Goal: Find specific page/section: Find specific page/section

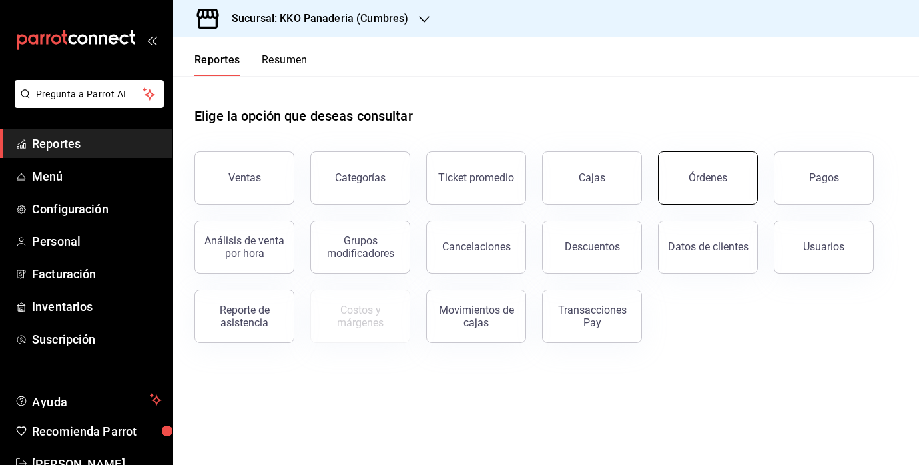
click at [707, 161] on button "Órdenes" at bounding box center [708, 177] width 100 height 53
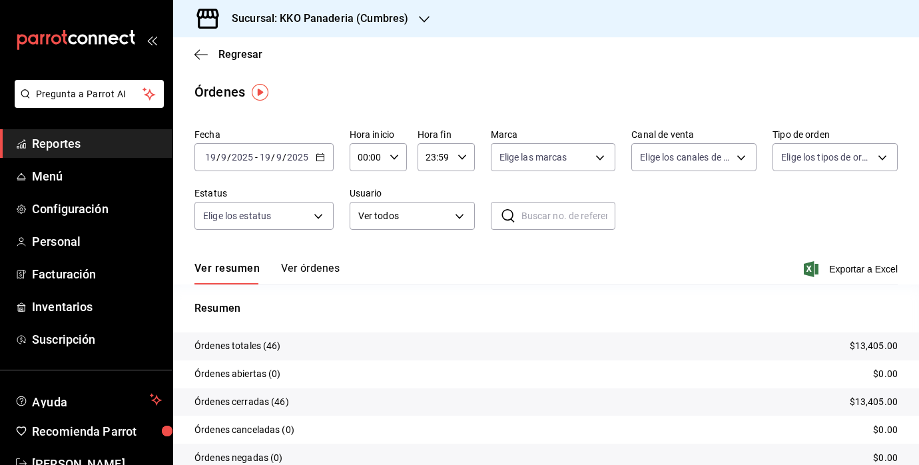
click at [75, 141] on span "Reportes" at bounding box center [97, 144] width 130 height 18
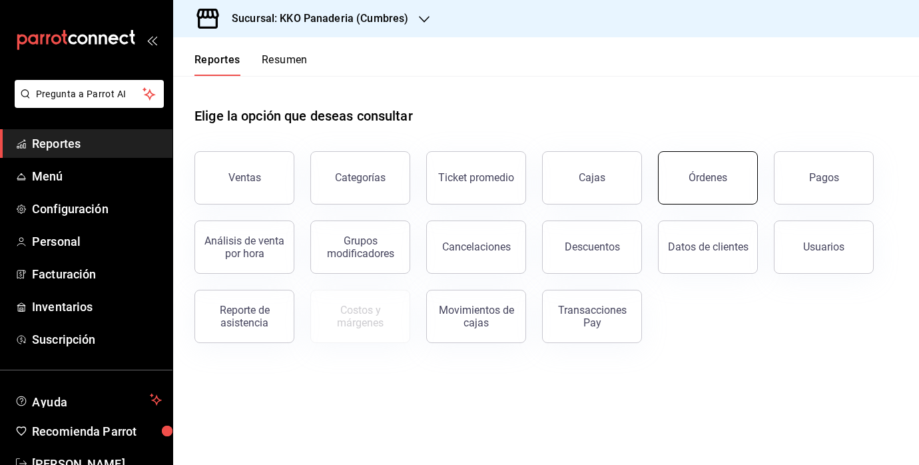
click at [709, 190] on button "Órdenes" at bounding box center [708, 177] width 100 height 53
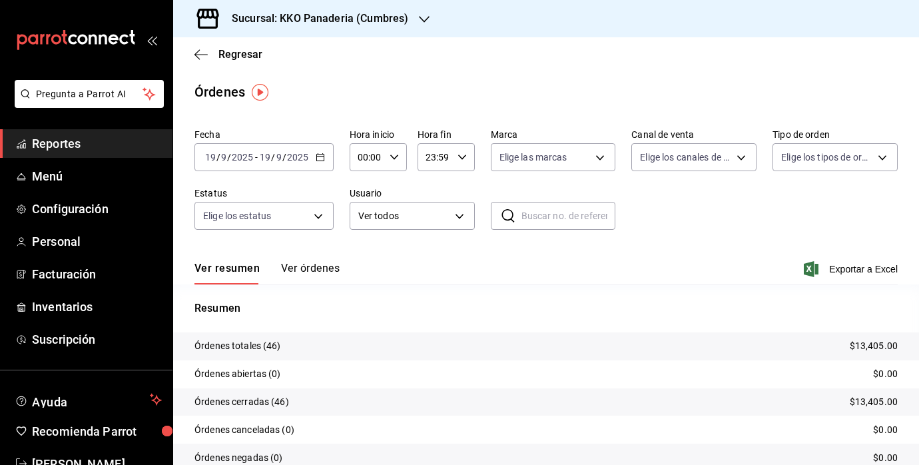
click at [320, 161] on icon "button" at bounding box center [320, 157] width 9 height 9
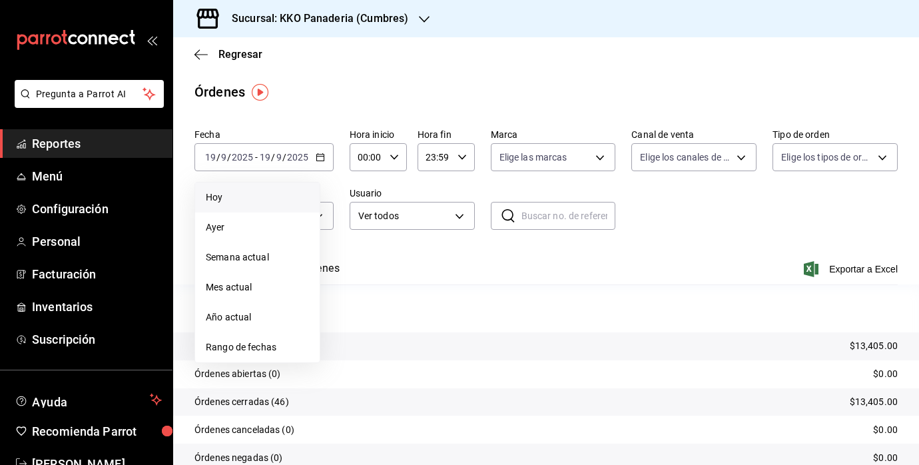
click at [236, 194] on span "Hoy" at bounding box center [257, 198] width 103 height 14
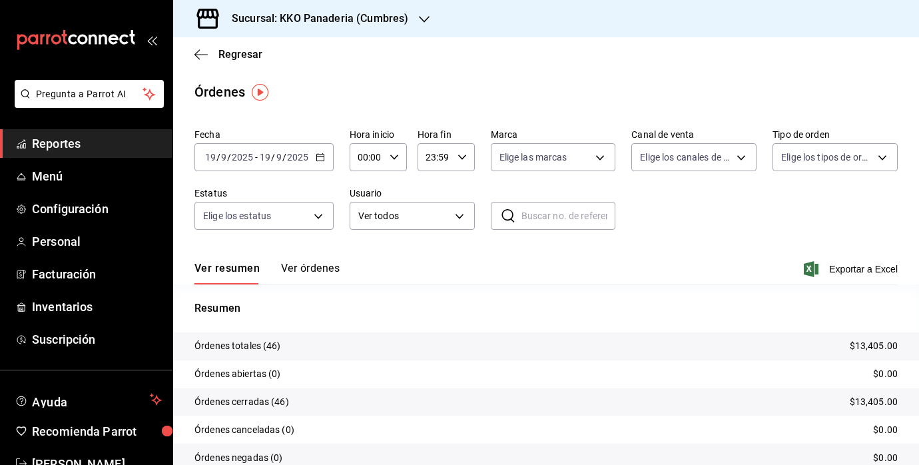
click at [211, 157] on input "19" at bounding box center [211, 157] width 12 height 11
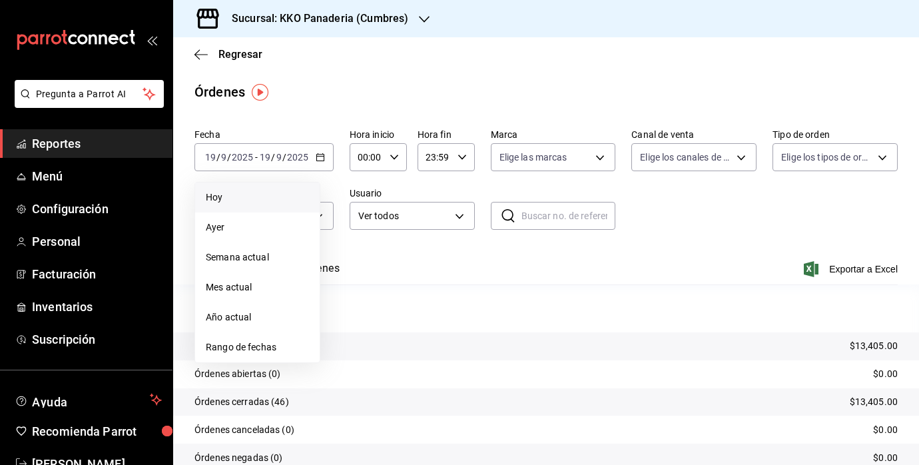
click at [223, 201] on span "Hoy" at bounding box center [257, 198] width 103 height 14
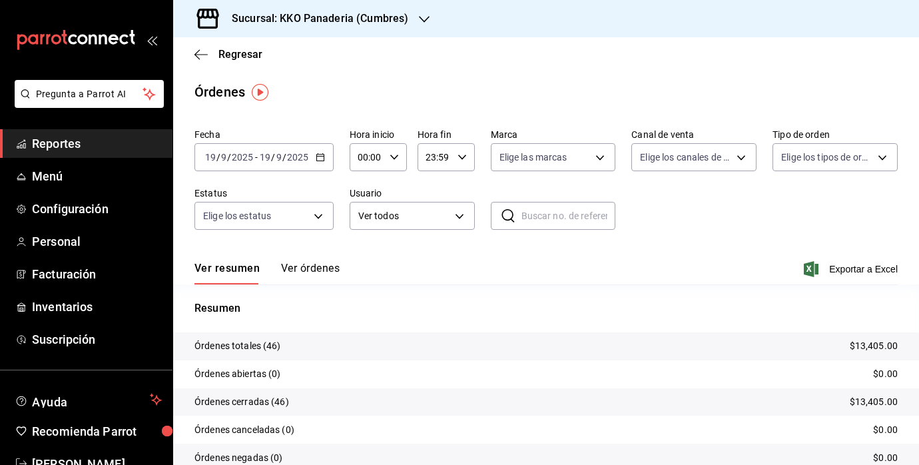
click at [324, 156] on div "[DATE] [DATE] - [DATE] [DATE]" at bounding box center [264, 157] width 139 height 28
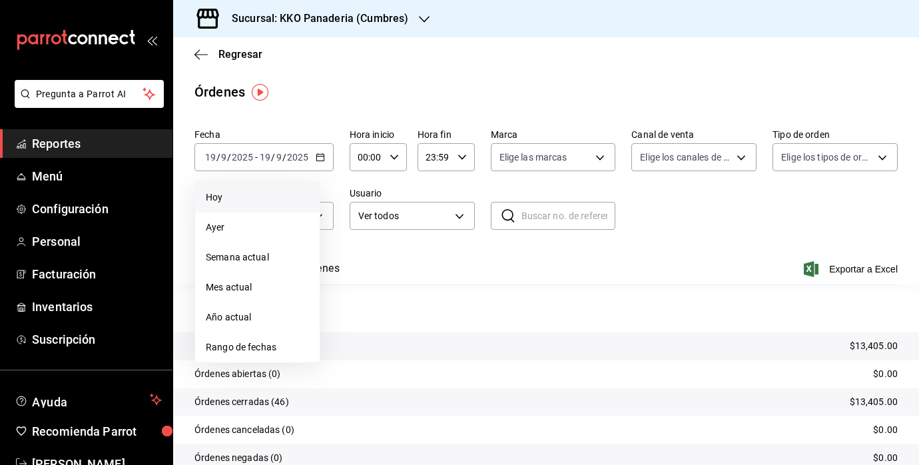
click at [240, 189] on li "Hoy" at bounding box center [257, 198] width 125 height 30
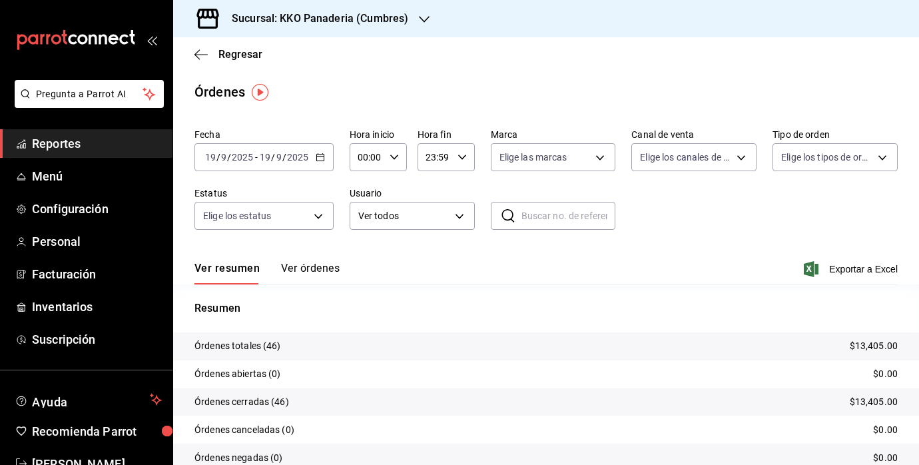
click at [209, 162] on input "19" at bounding box center [211, 157] width 12 height 11
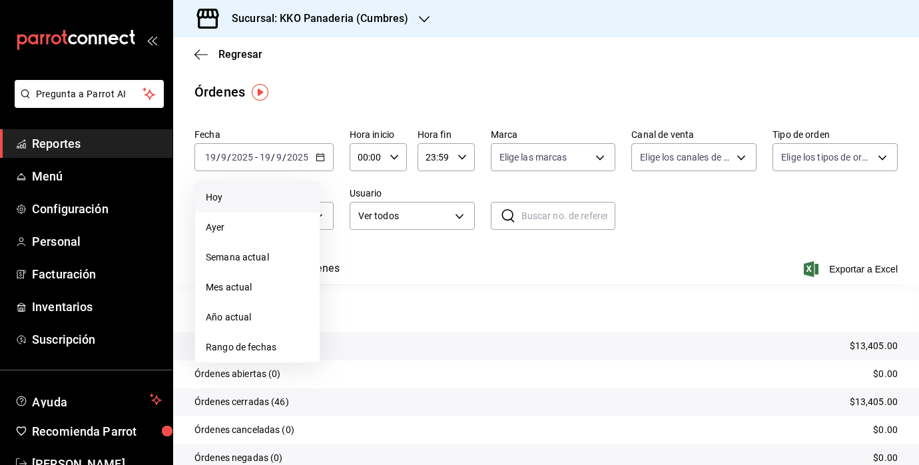
click at [222, 196] on span "Hoy" at bounding box center [257, 198] width 103 height 14
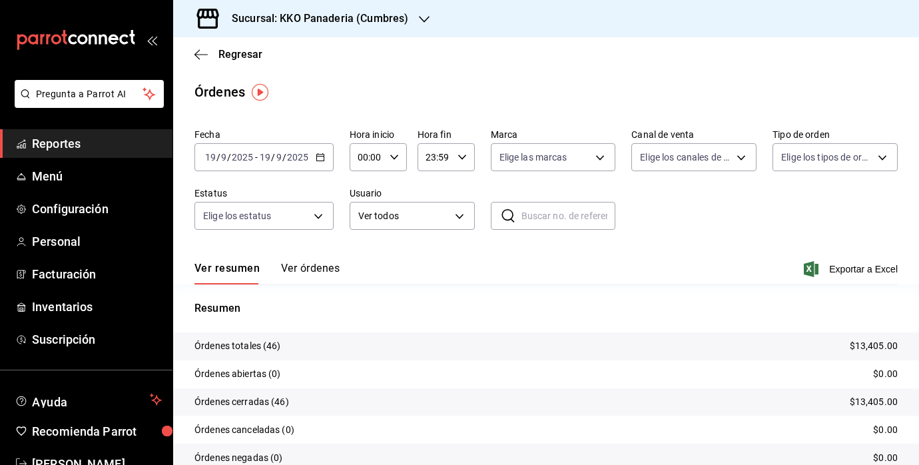
click at [51, 148] on span "Reportes" at bounding box center [97, 144] width 130 height 18
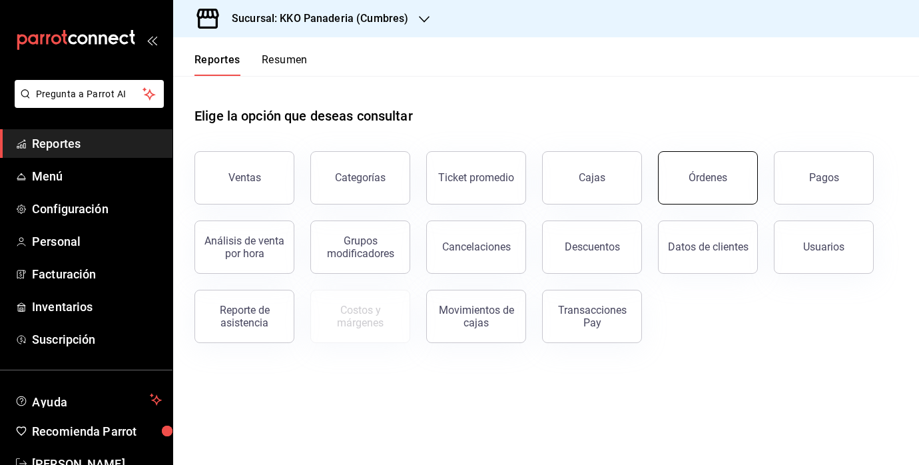
click at [731, 162] on button "Órdenes" at bounding box center [708, 177] width 100 height 53
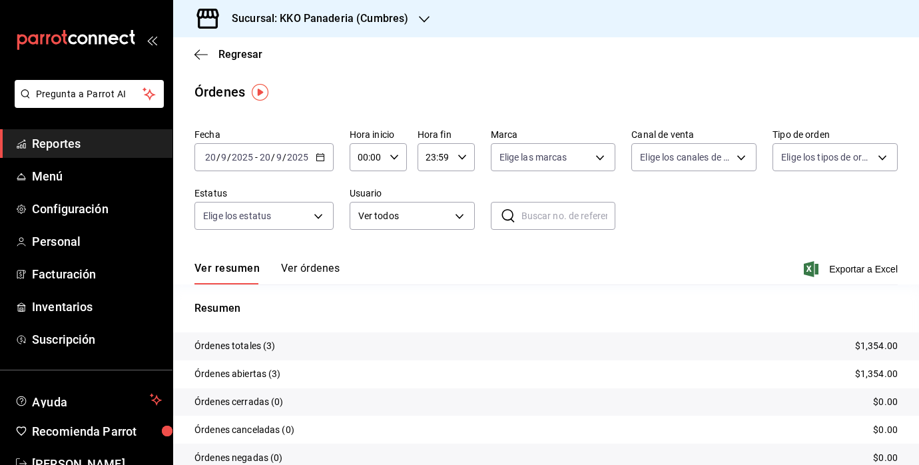
click at [296, 278] on button "Ver órdenes" at bounding box center [310, 273] width 59 height 23
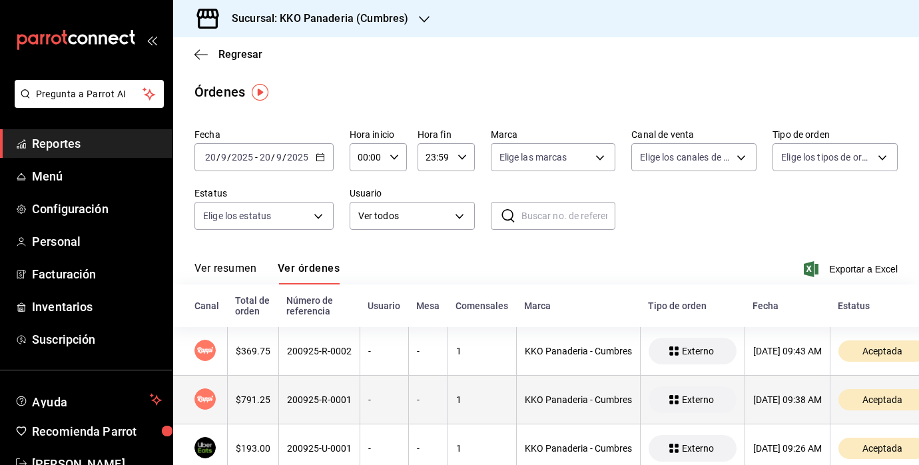
click at [251, 405] on div "$791.25" at bounding box center [253, 399] width 35 height 11
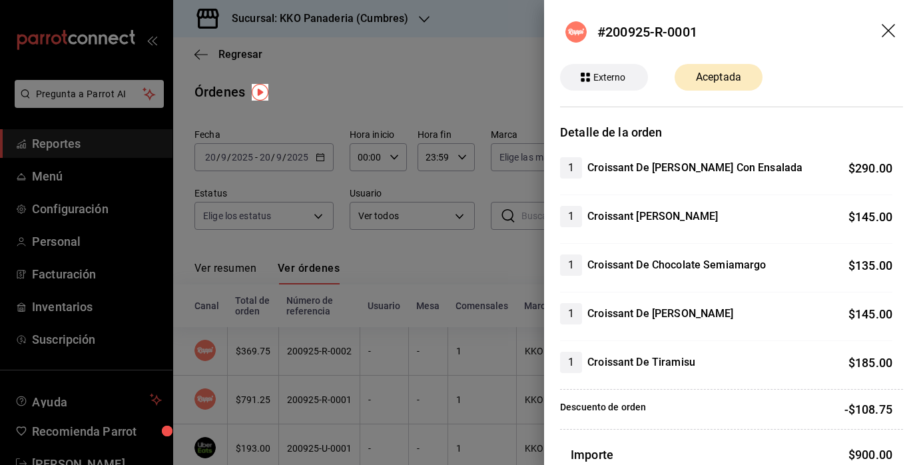
click at [255, 364] on div at bounding box center [459, 232] width 919 height 465
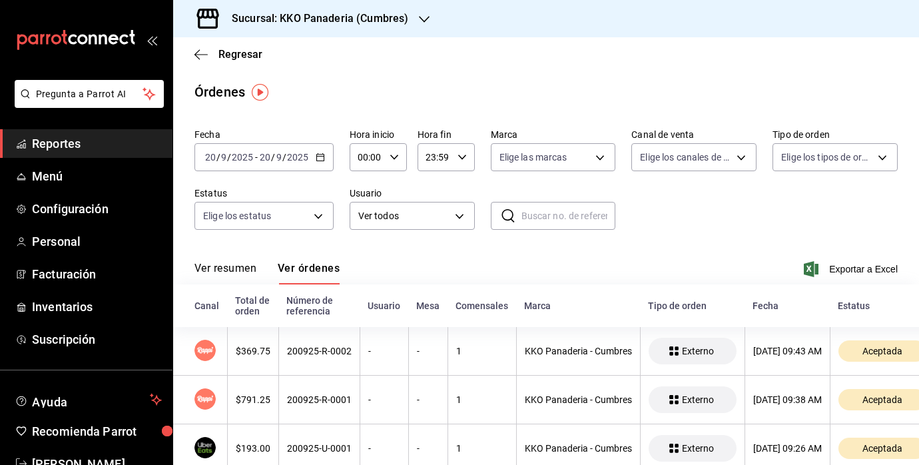
click at [255, 364] on th "$369.75" at bounding box center [252, 351] width 51 height 49
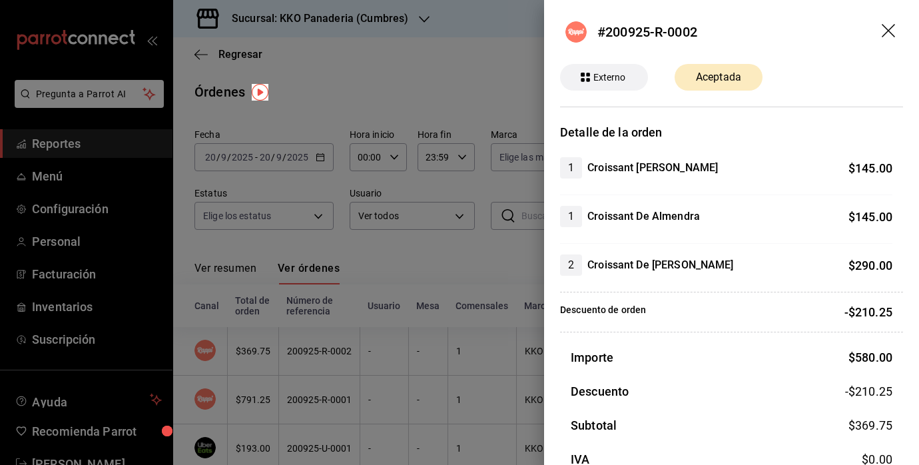
click at [453, 290] on div at bounding box center [459, 232] width 919 height 465
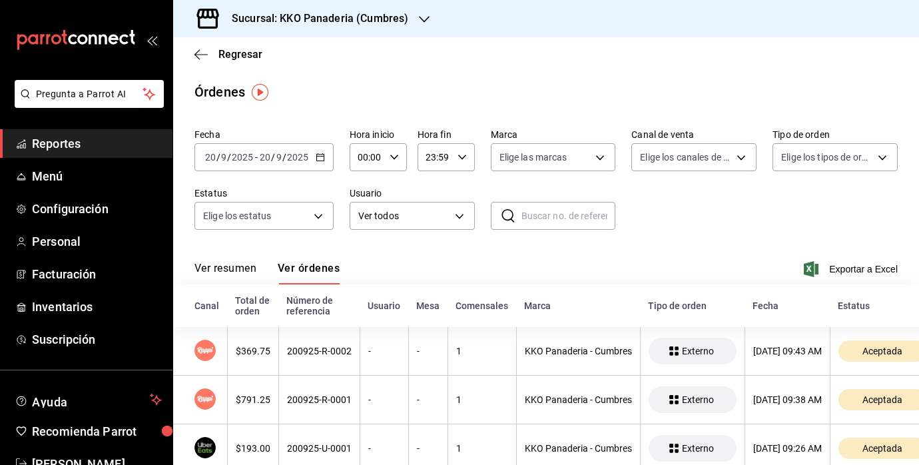
click at [52, 142] on span "Reportes" at bounding box center [97, 144] width 130 height 18
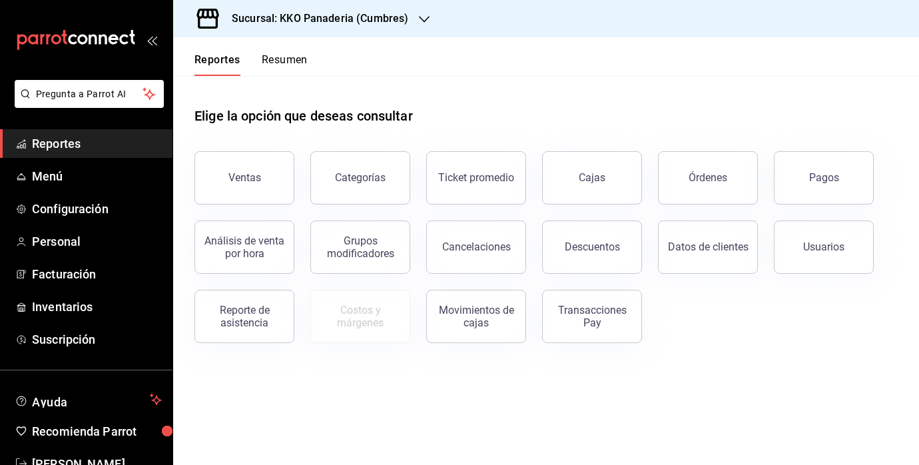
click at [642, 175] on div "Órdenes" at bounding box center [700, 169] width 116 height 69
click at [680, 175] on button "Órdenes" at bounding box center [708, 177] width 100 height 53
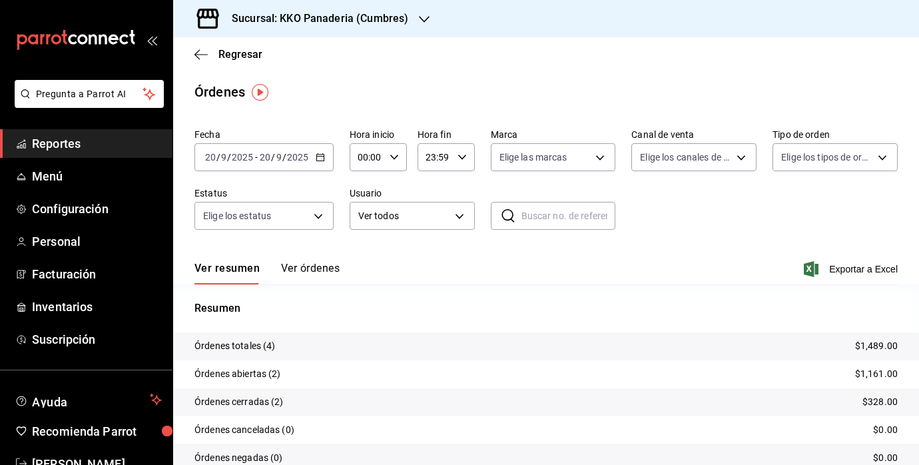
click at [323, 279] on button "Ver órdenes" at bounding box center [310, 273] width 59 height 23
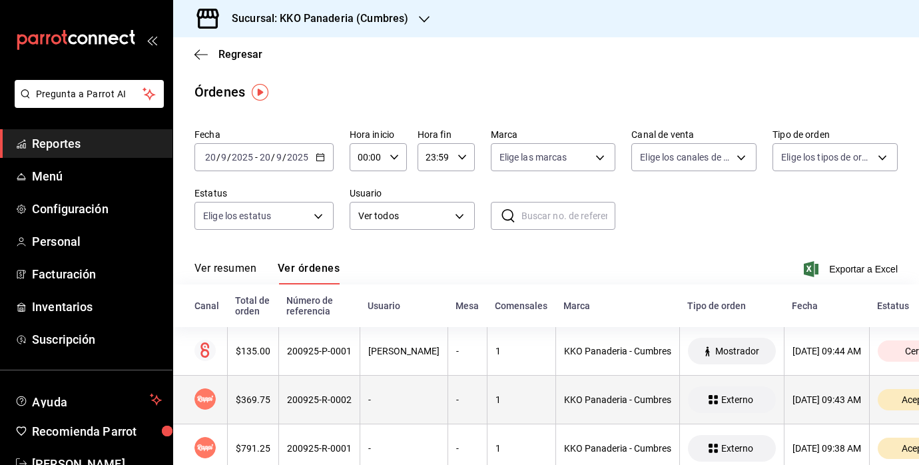
click at [250, 403] on div "$369.75" at bounding box center [253, 399] width 35 height 11
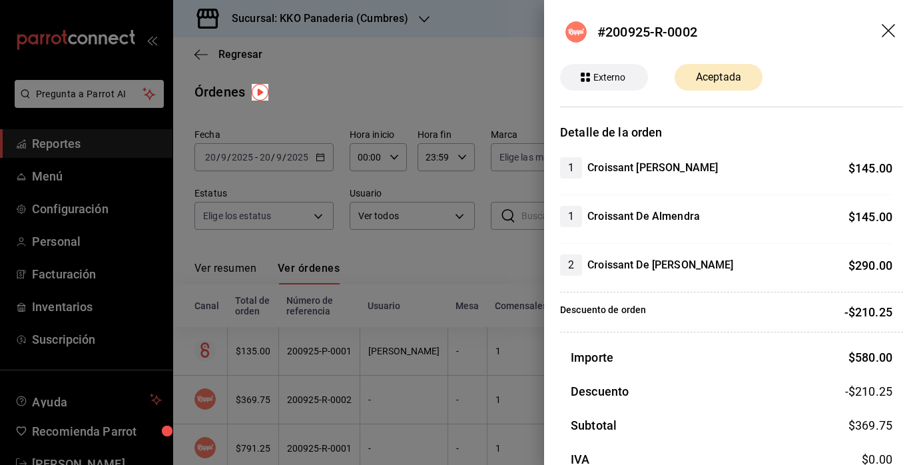
click at [478, 308] on div at bounding box center [459, 232] width 919 height 465
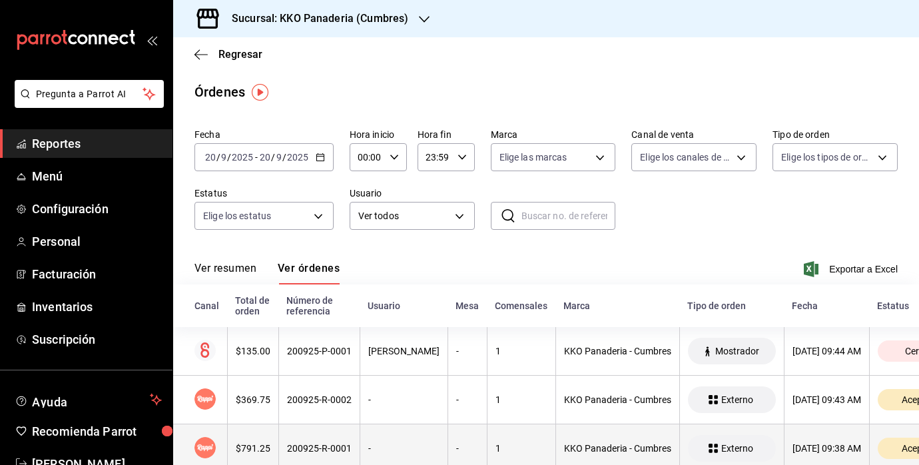
click at [256, 448] on div "$791.25" at bounding box center [253, 448] width 35 height 11
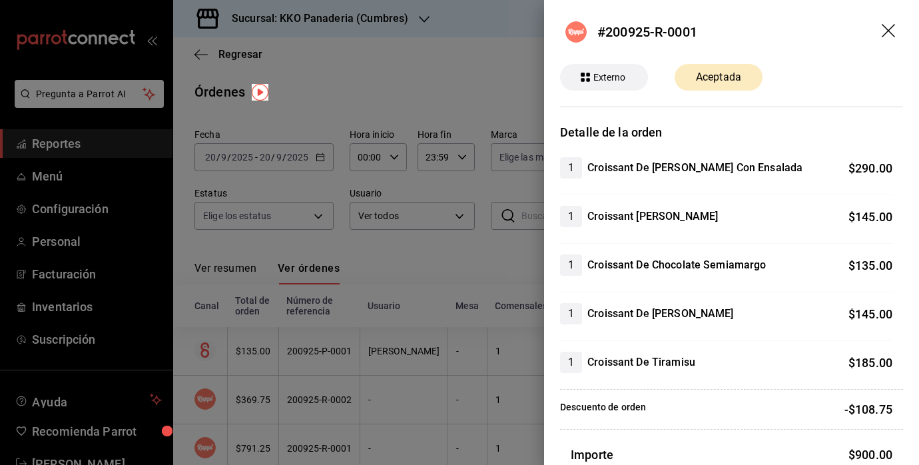
click at [470, 272] on div at bounding box center [459, 232] width 919 height 465
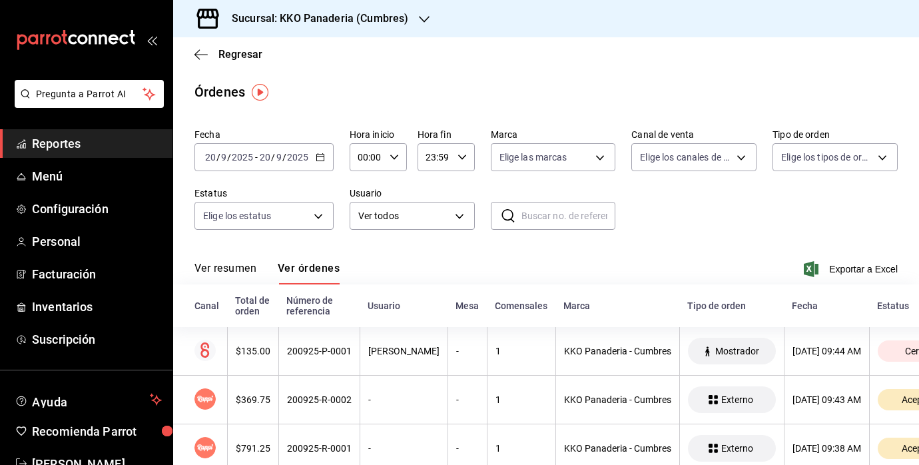
click at [65, 151] on span "Reportes" at bounding box center [97, 144] width 130 height 18
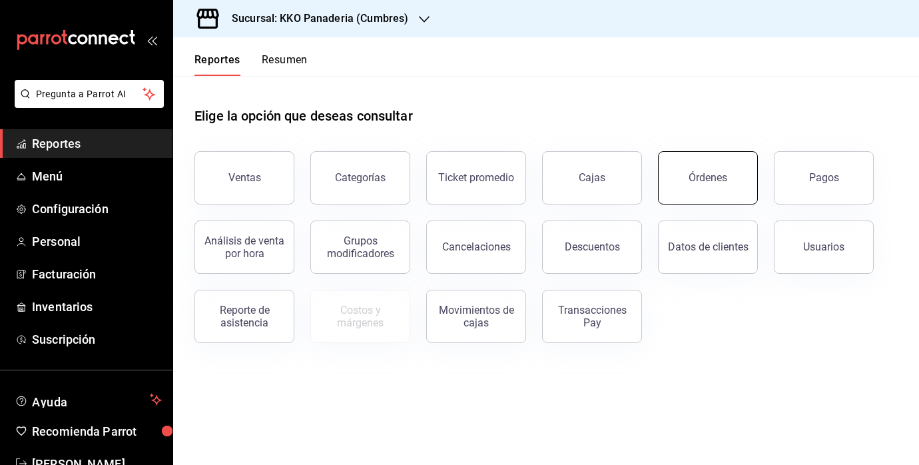
click at [701, 177] on div "Órdenes" at bounding box center [708, 177] width 39 height 13
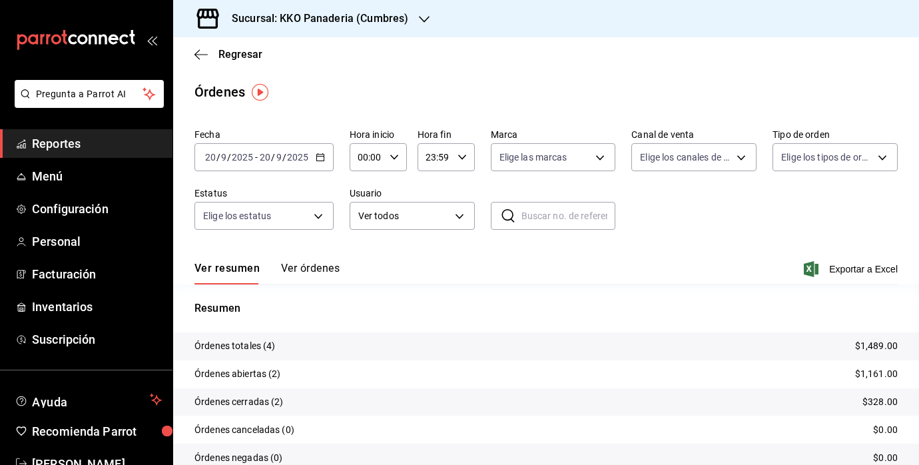
click at [57, 144] on span "Reportes" at bounding box center [97, 144] width 130 height 18
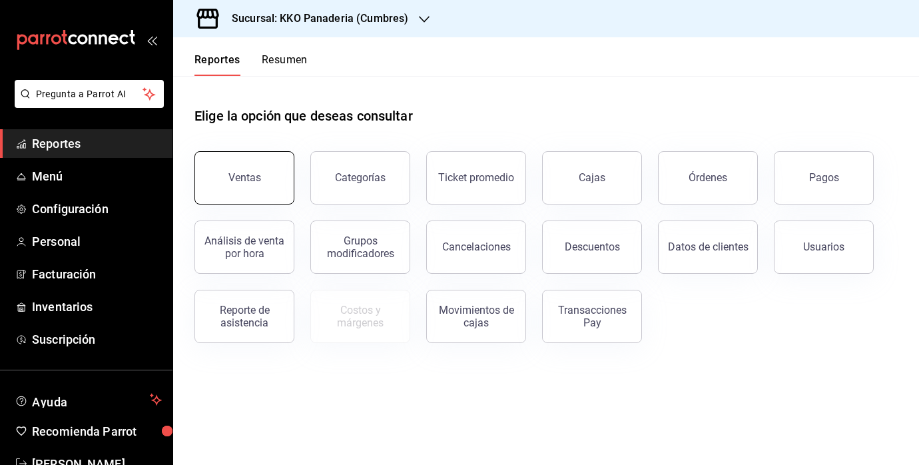
click at [252, 195] on button "Ventas" at bounding box center [245, 177] width 100 height 53
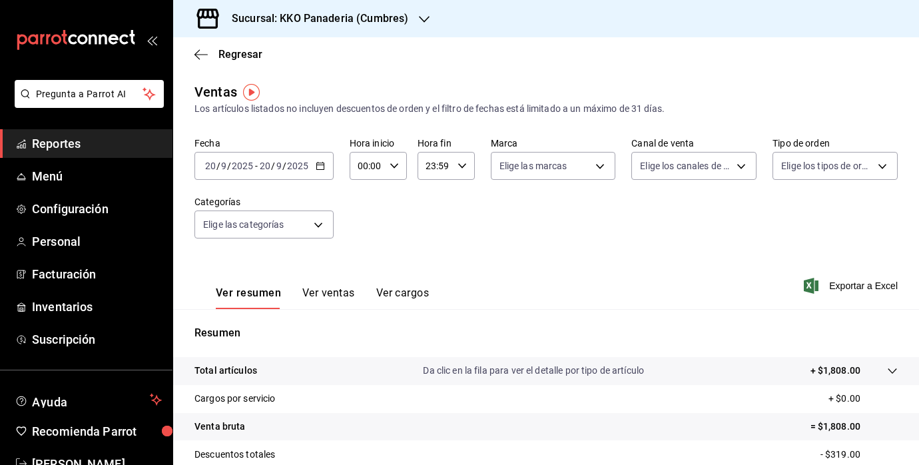
click at [106, 138] on span "Reportes" at bounding box center [97, 144] width 130 height 18
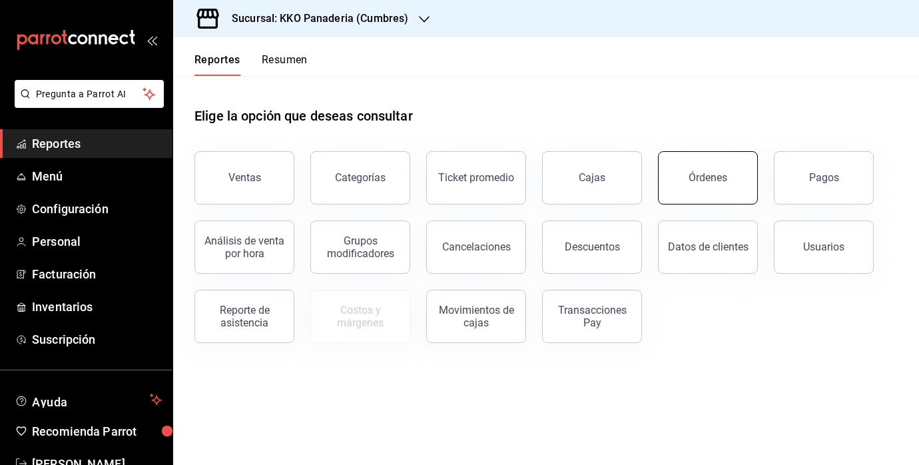
click at [702, 160] on button "Órdenes" at bounding box center [708, 177] width 100 height 53
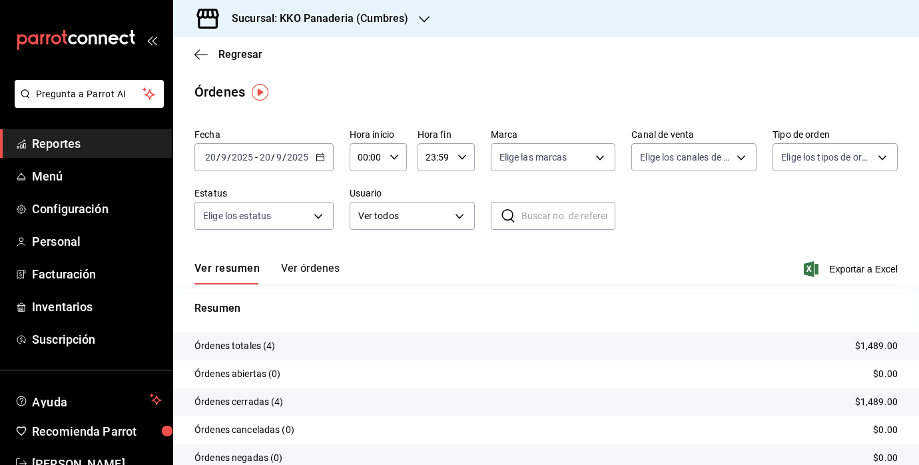
click at [64, 141] on span "Reportes" at bounding box center [97, 144] width 130 height 18
